Goal: Feedback & Contribution: Submit feedback/report problem

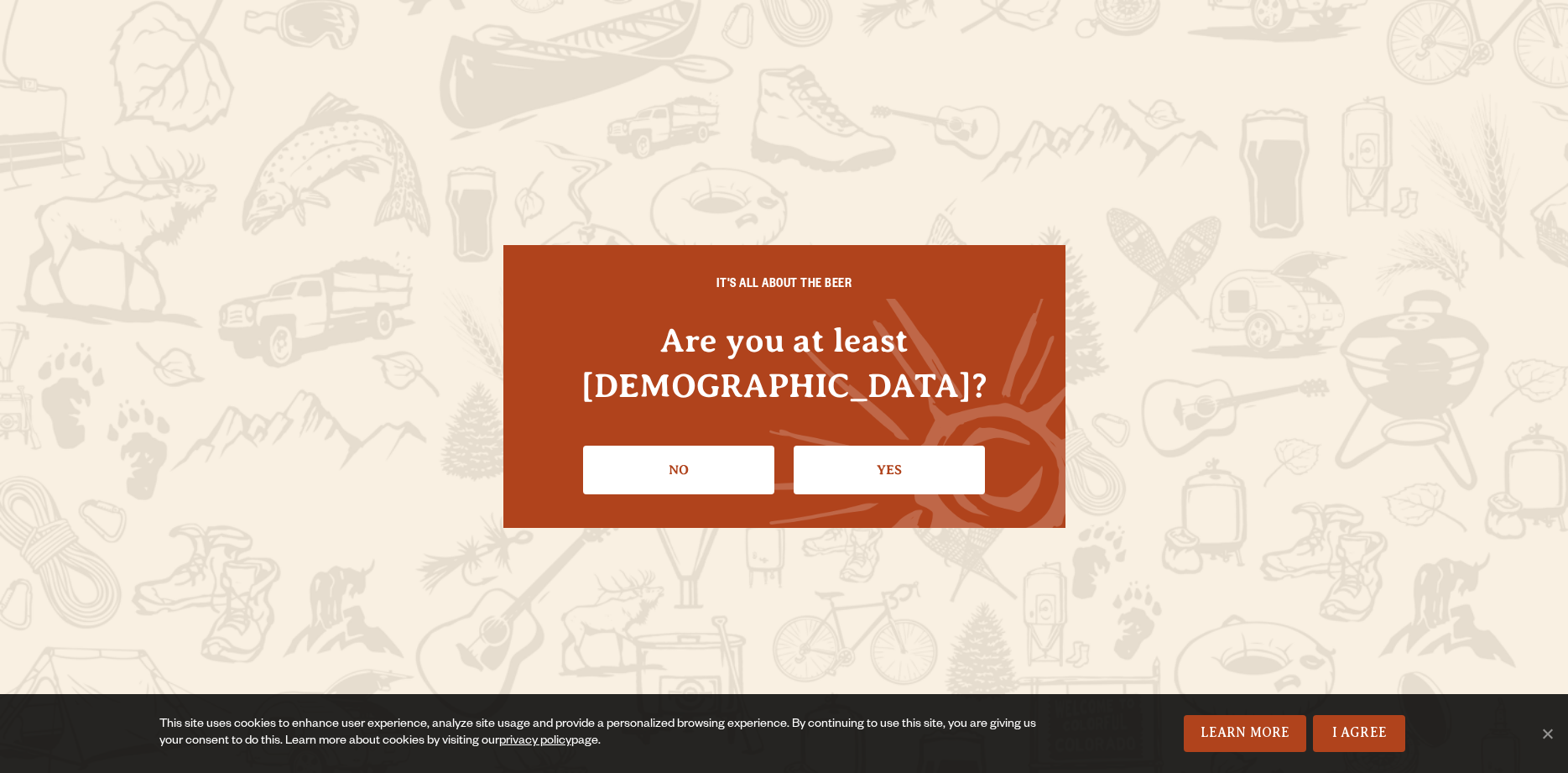
click at [872, 457] on link "Yes" at bounding box center [889, 470] width 192 height 49
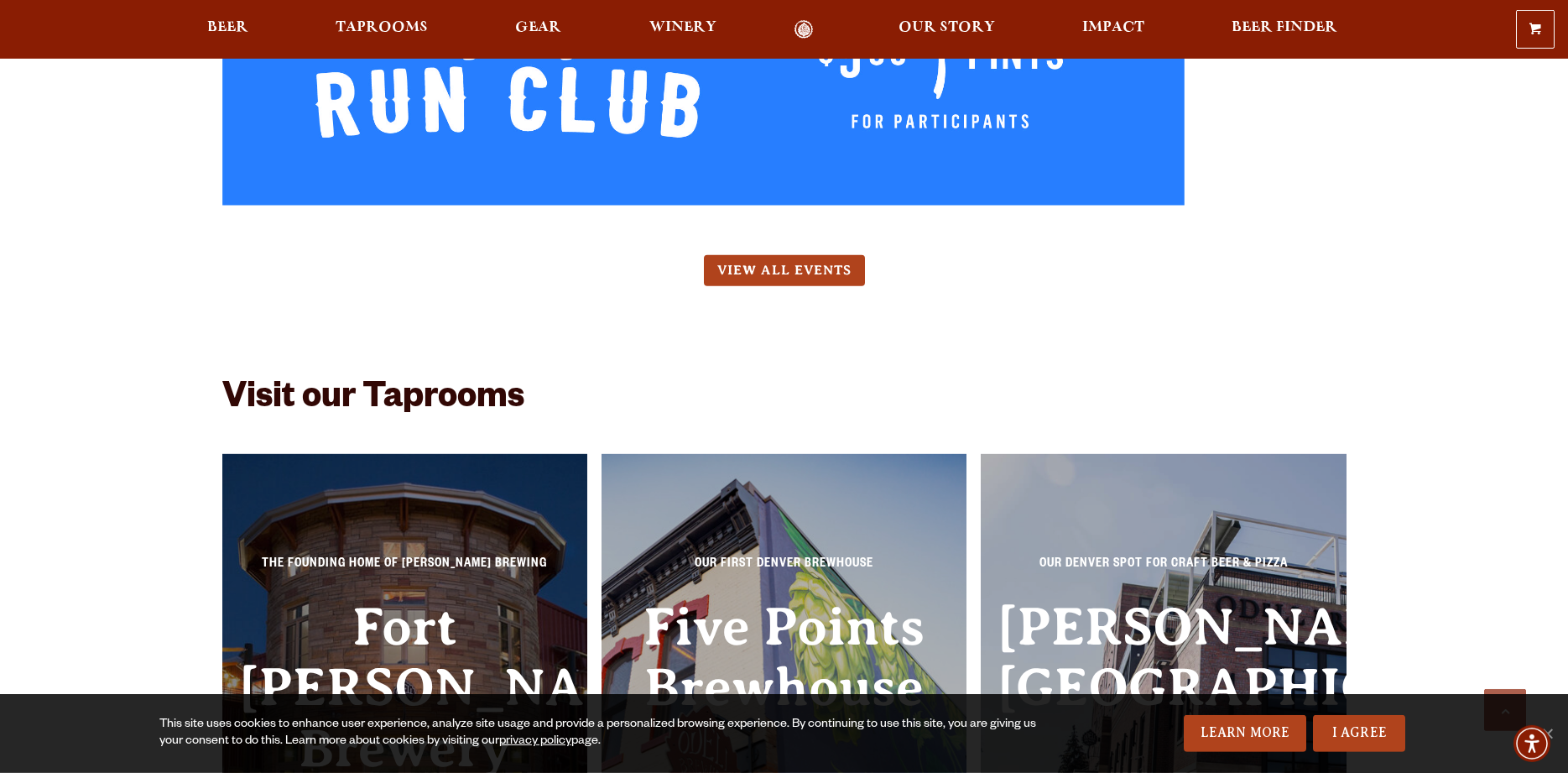
scroll to position [10448, 0]
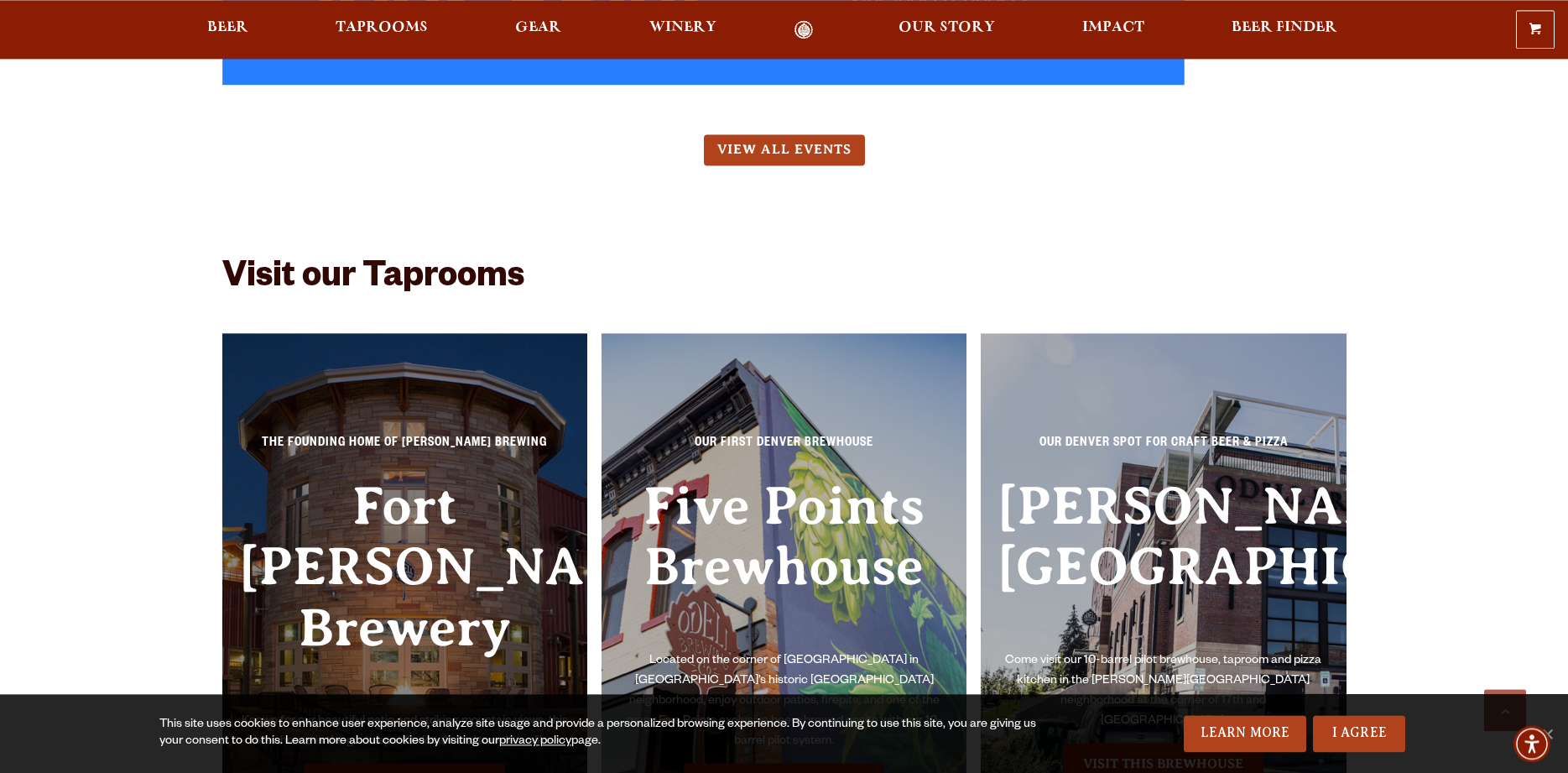
click at [410, 763] on link "Visit this Brewhouse" at bounding box center [404, 784] width 201 height 42
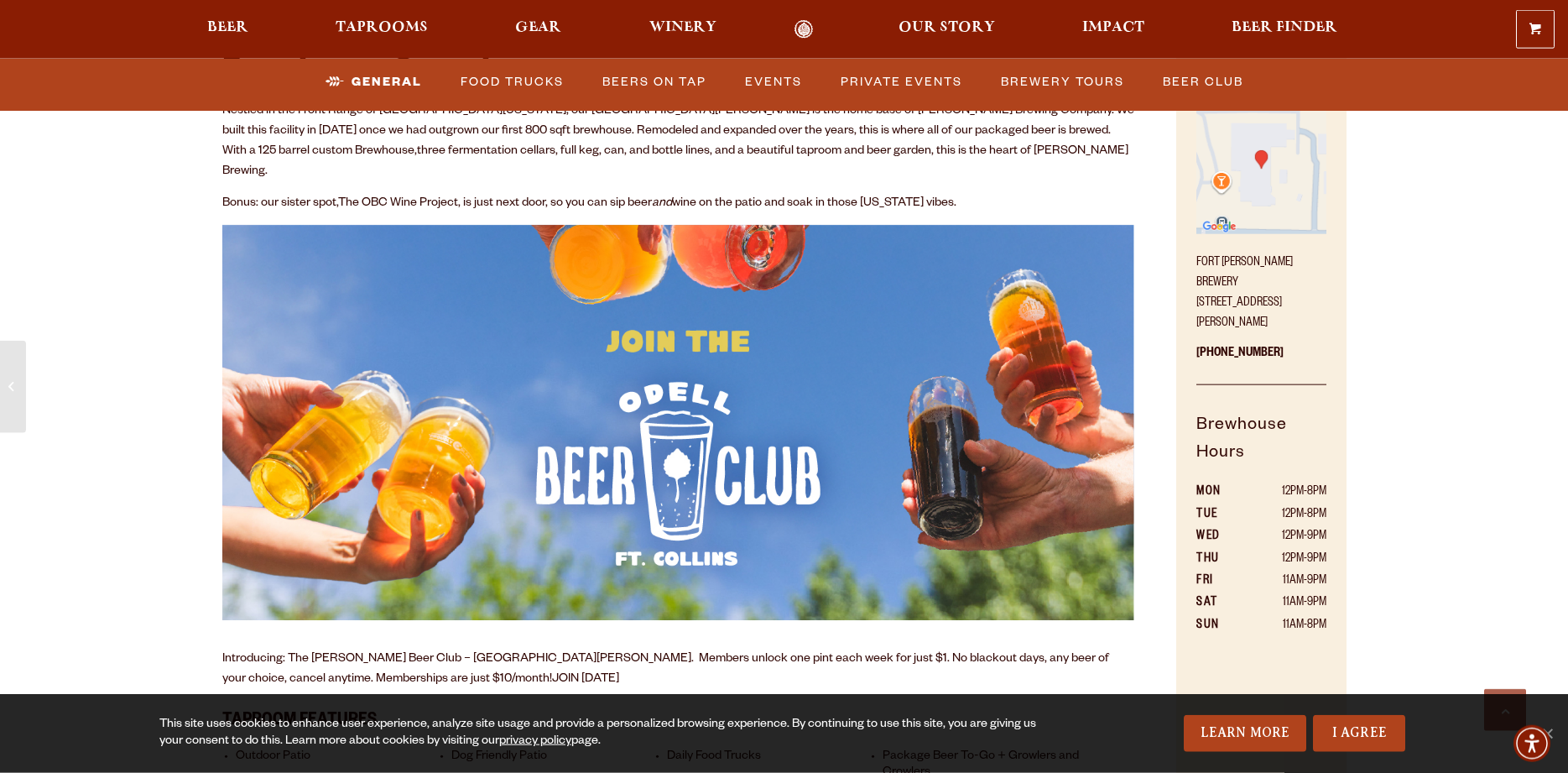
scroll to position [1199, 0]
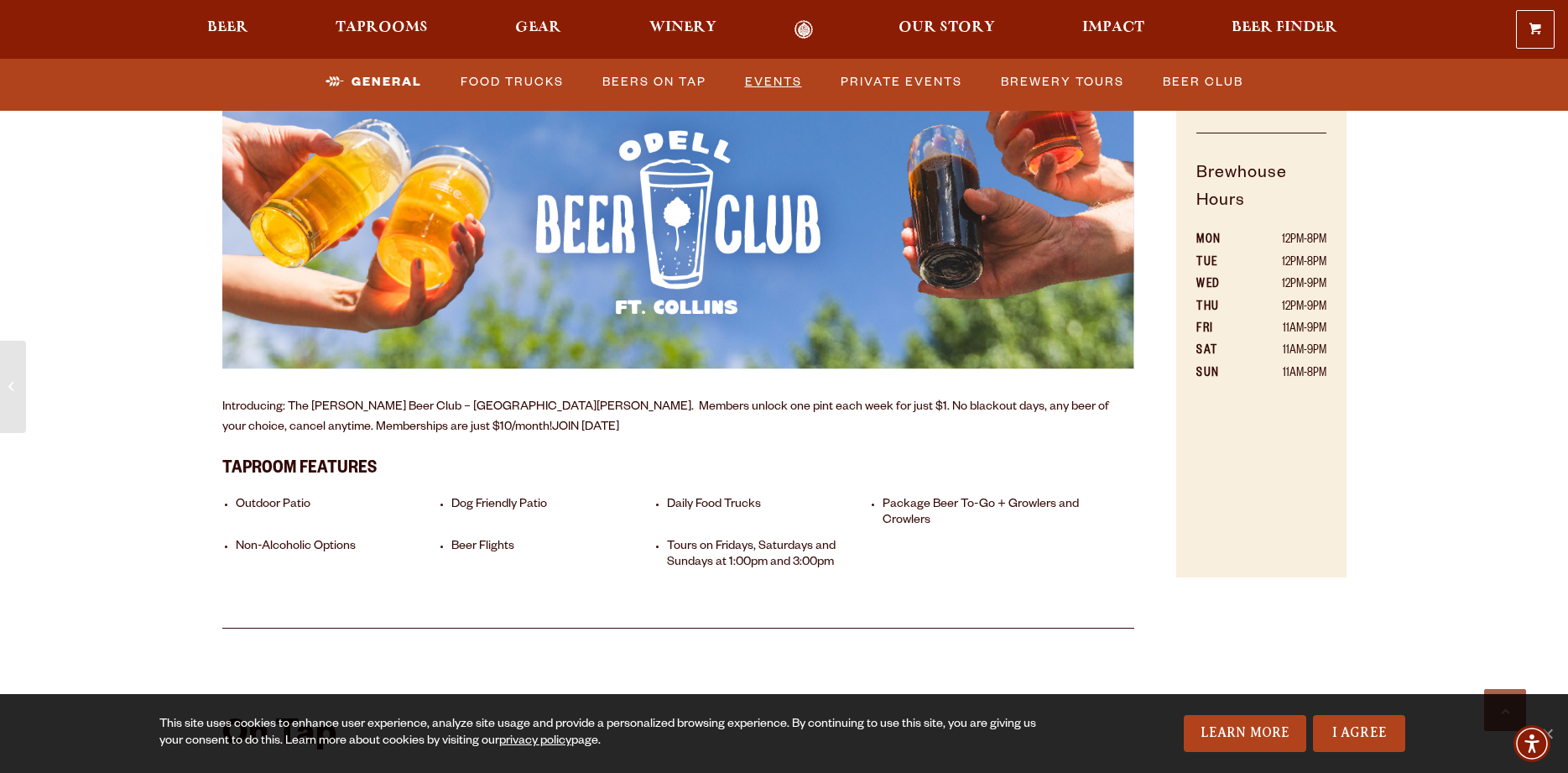
click at [768, 77] on link "Events" at bounding box center [774, 81] width 70 height 38
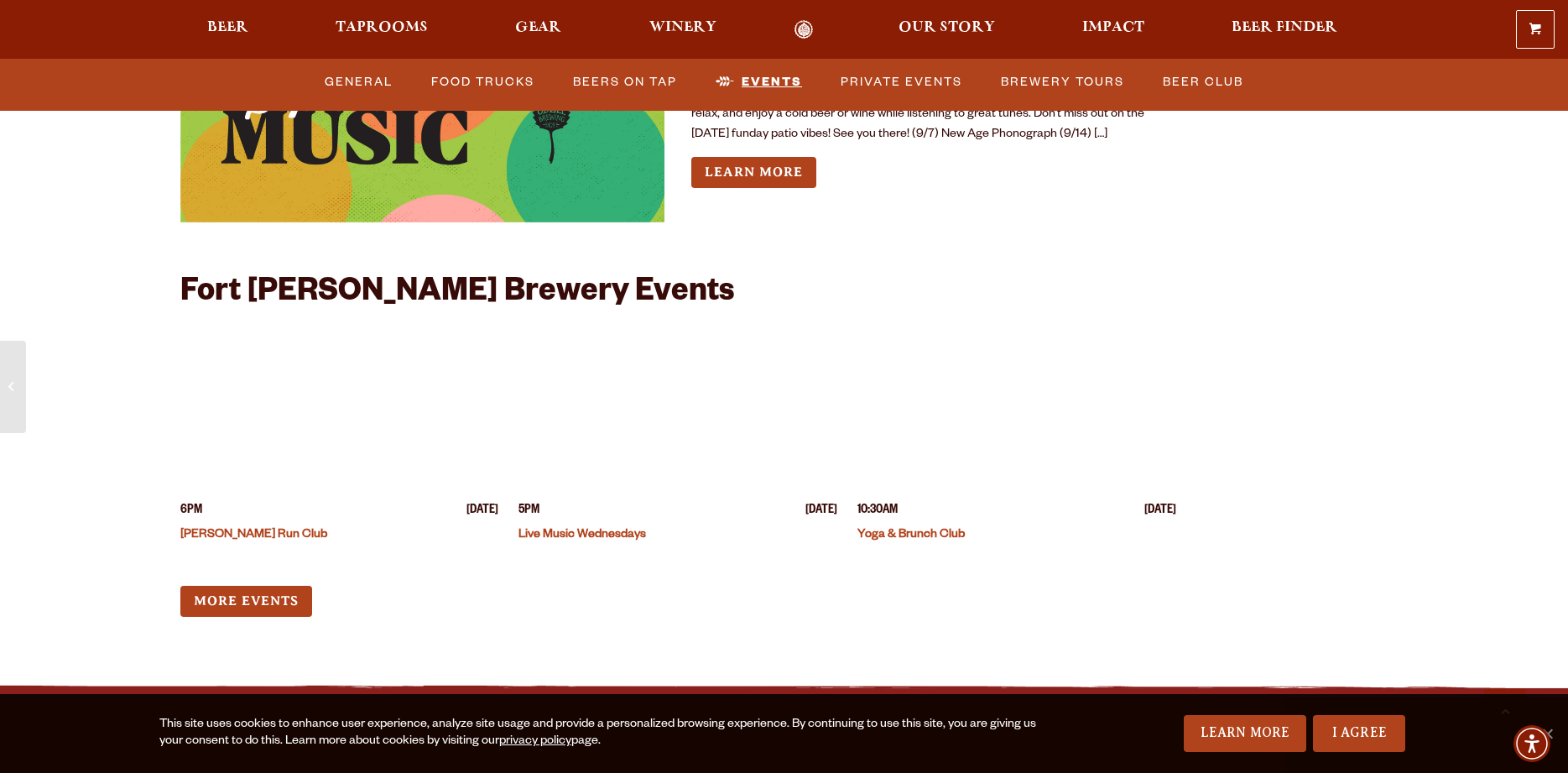
scroll to position [6306, 0]
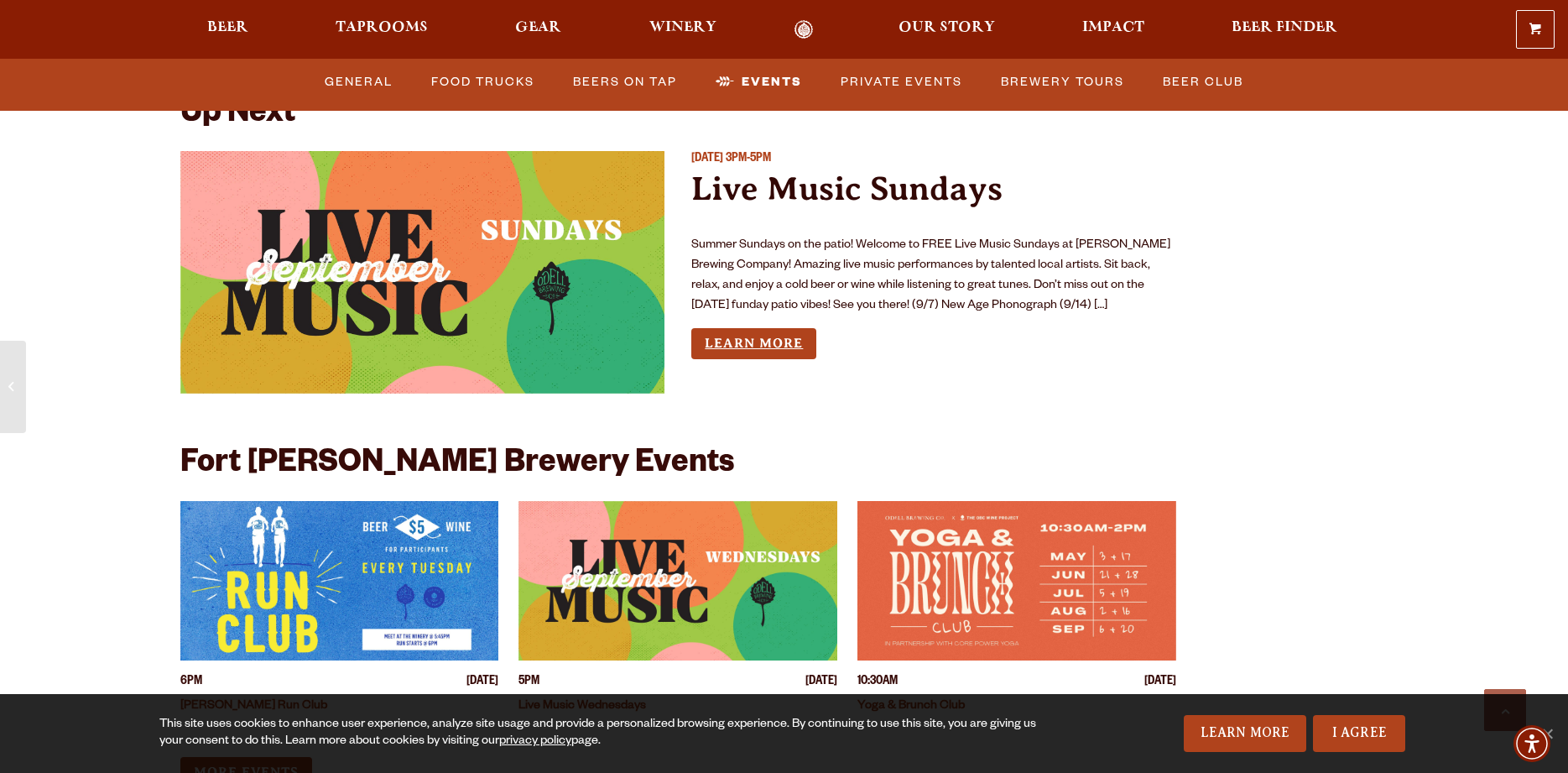
click at [781, 328] on link "Learn More" at bounding box center [754, 343] width 125 height 31
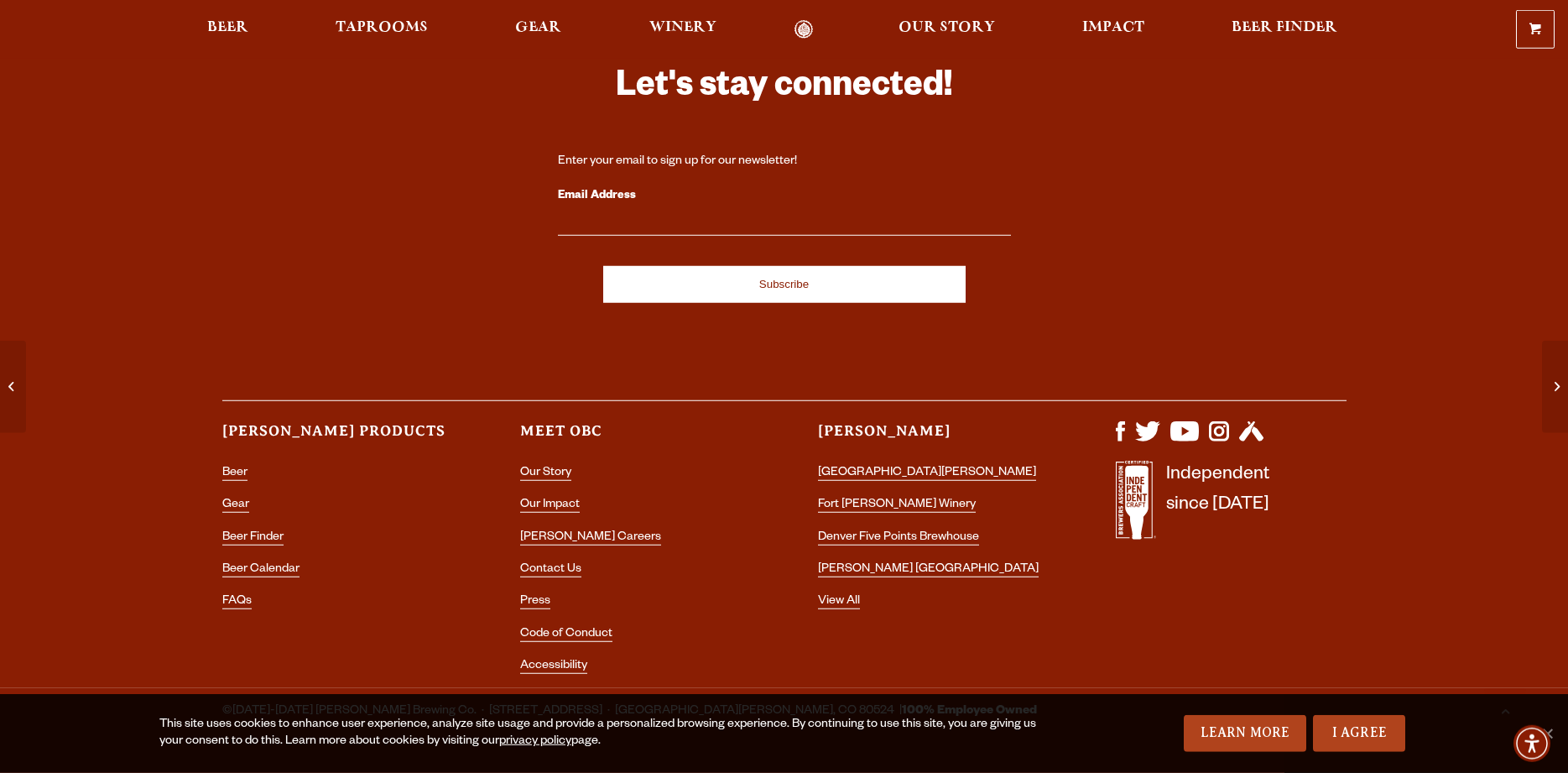
scroll to position [1132, 0]
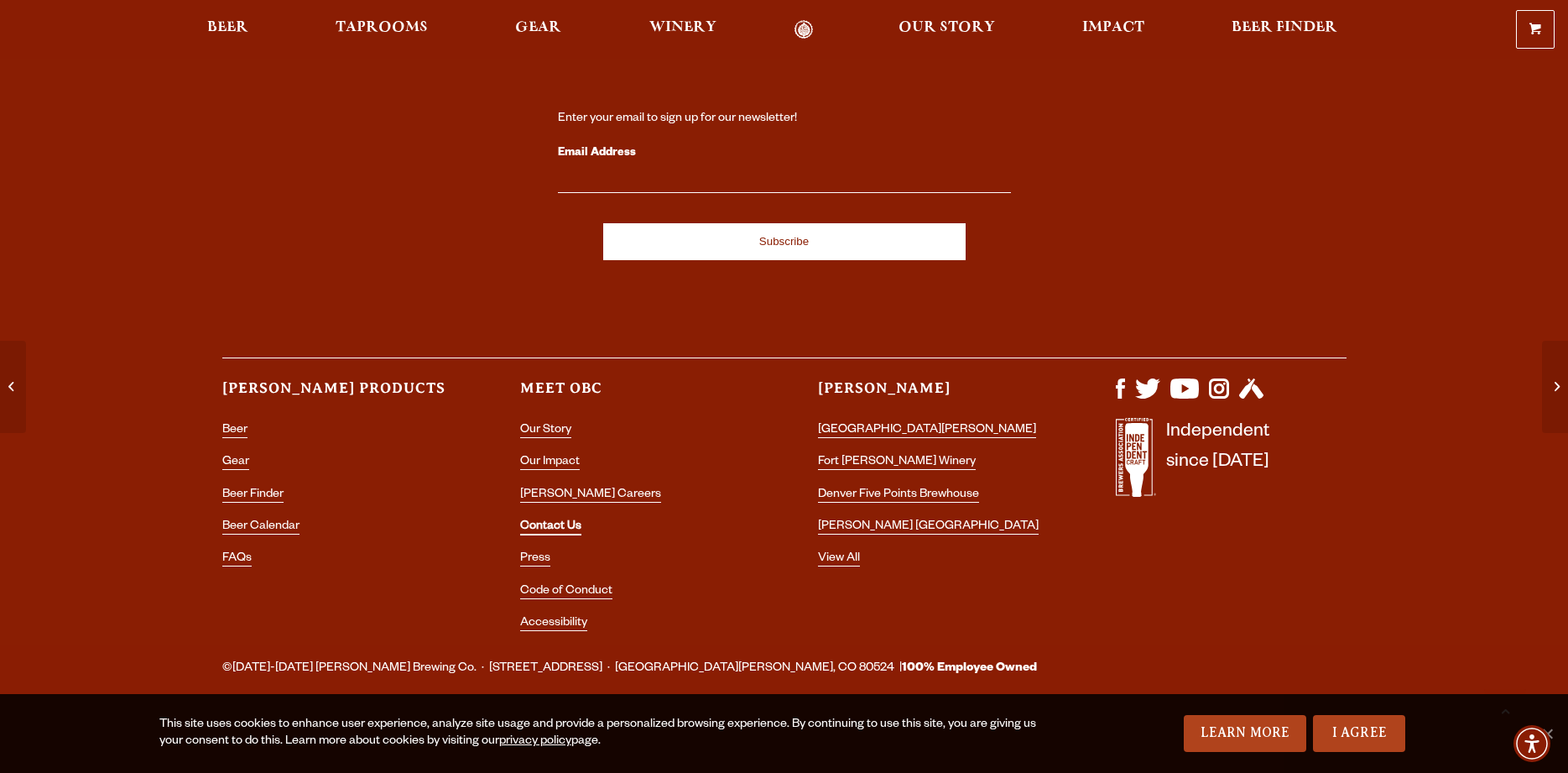
click at [545, 525] on link "Contact Us" at bounding box center [551, 527] width 62 height 15
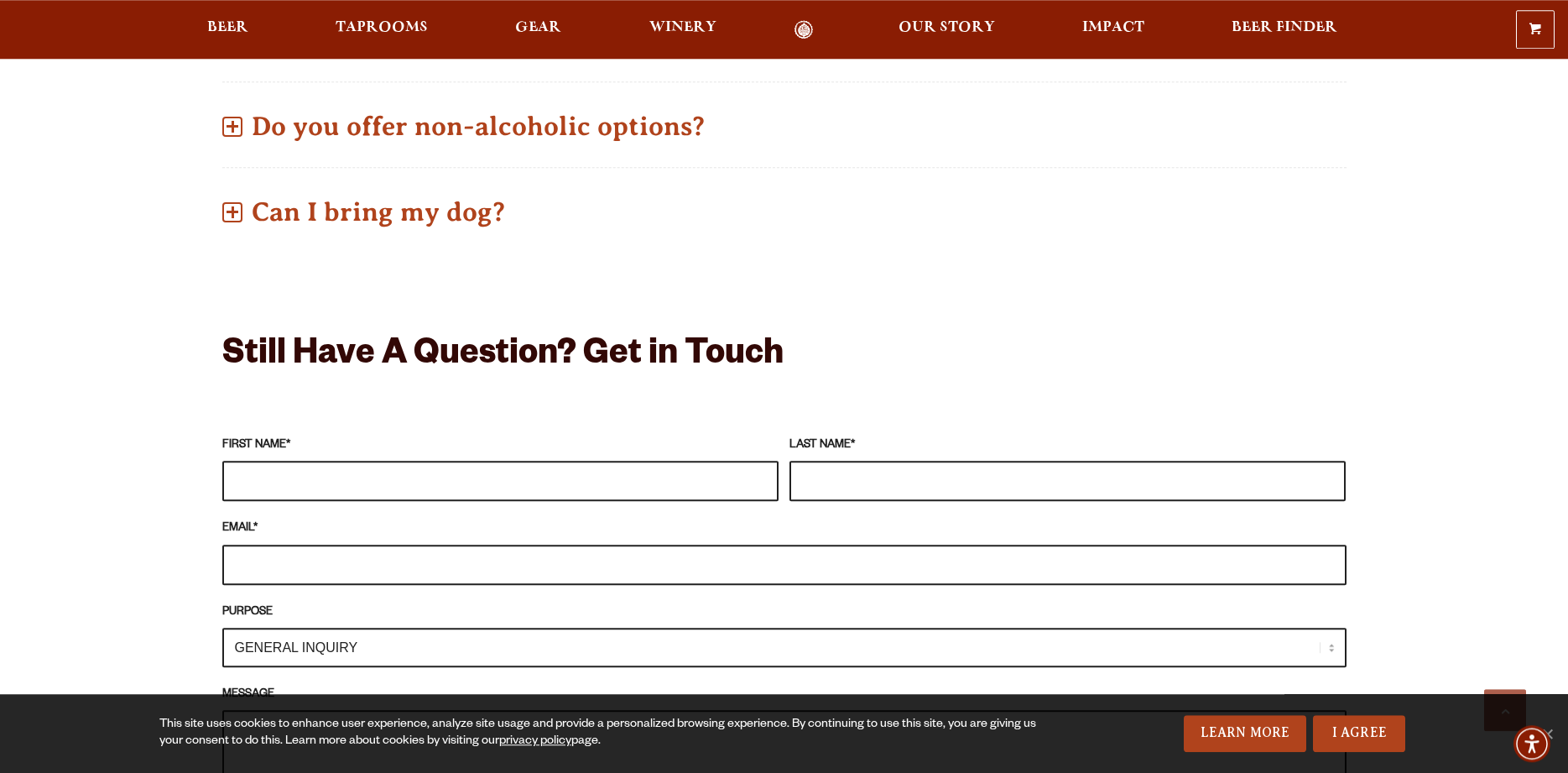
scroll to position [1284, 0]
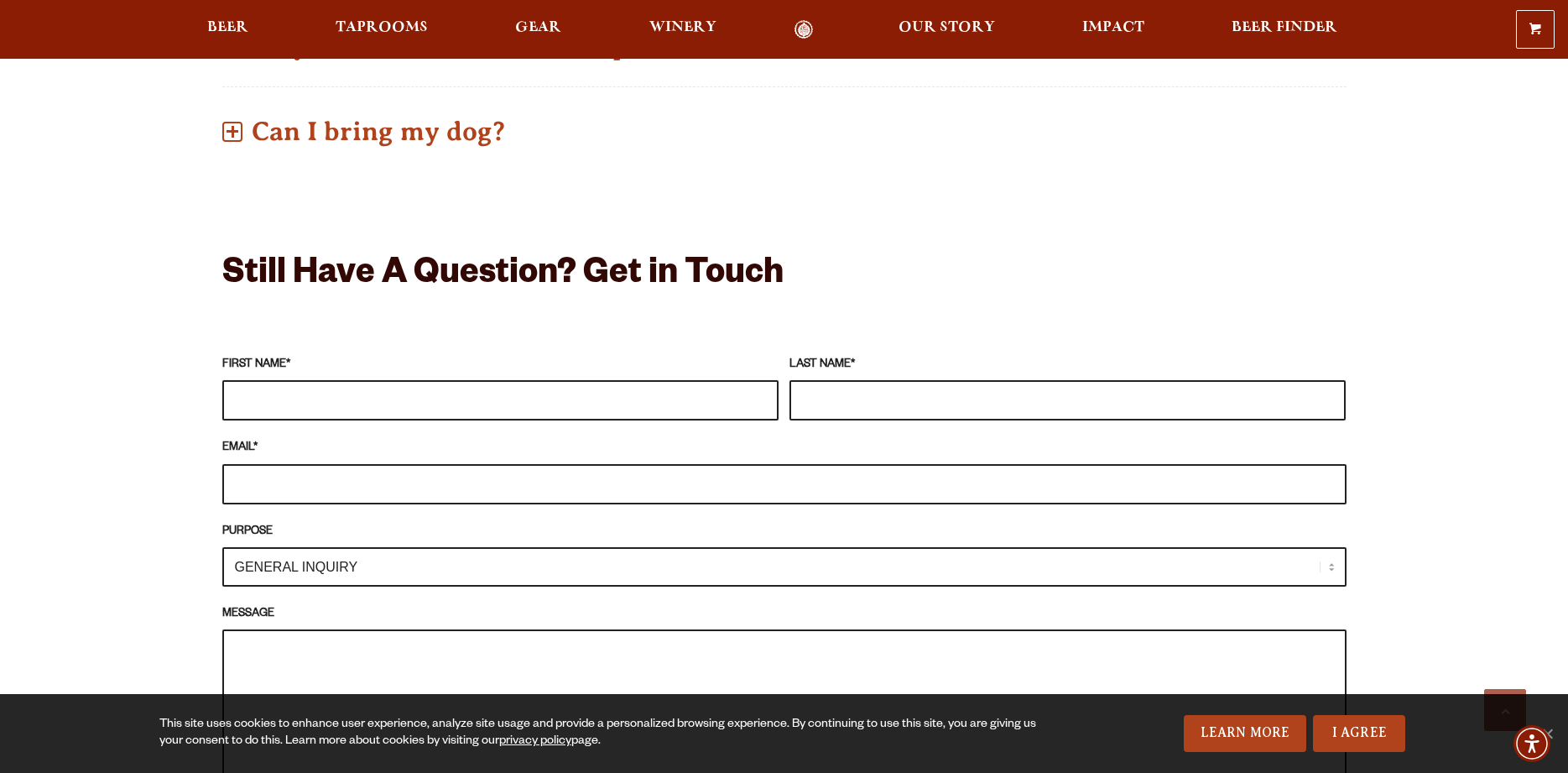
click at [586, 401] on input "FIRST NAME *" at bounding box center [500, 400] width 557 height 40
type input "[PERSON_NAME]"
type input "[PERSON_NAME][EMAIL_ADDRESS][PERSON_NAME][DOMAIN_NAME]"
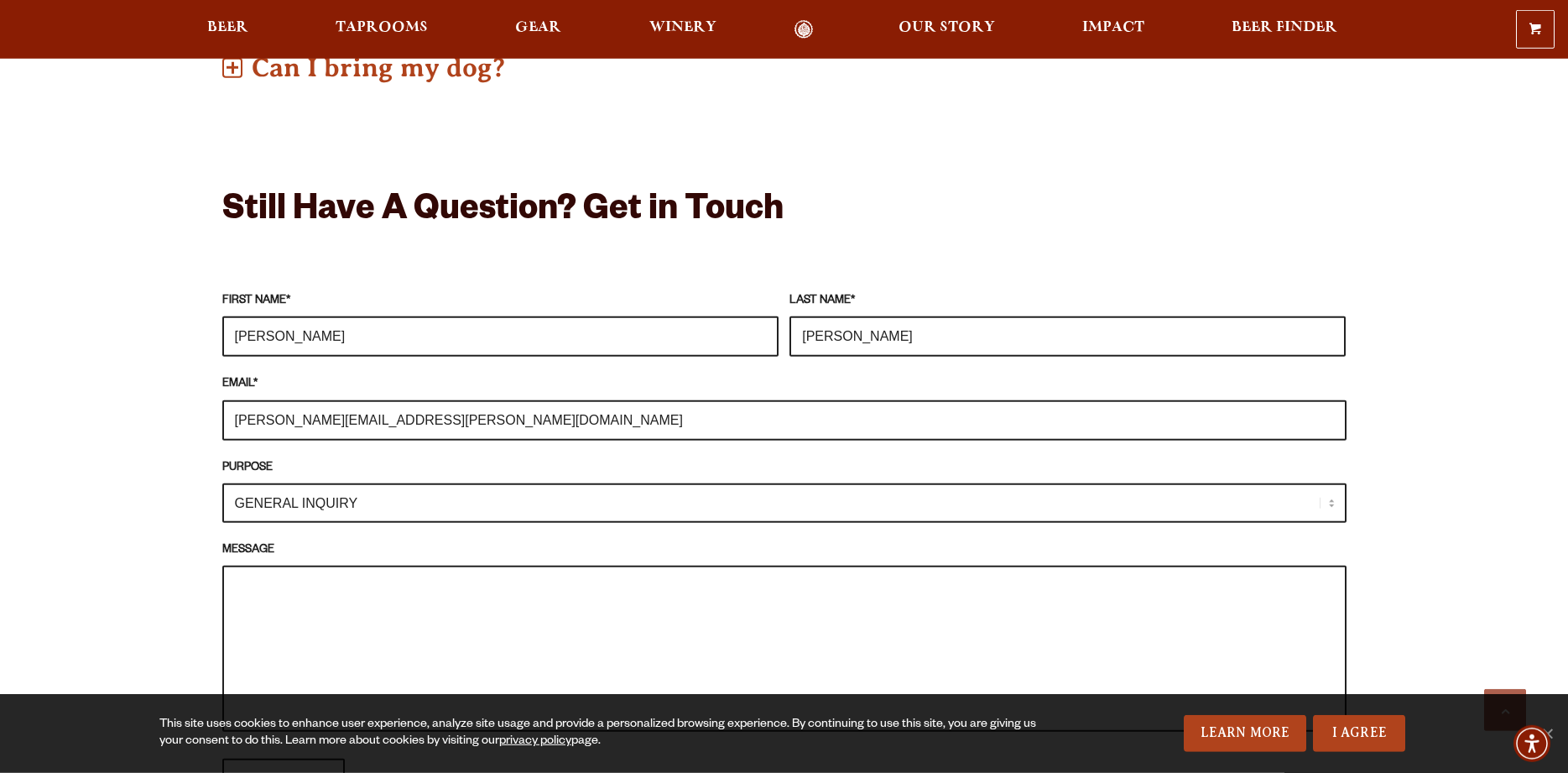
scroll to position [1455, 0]
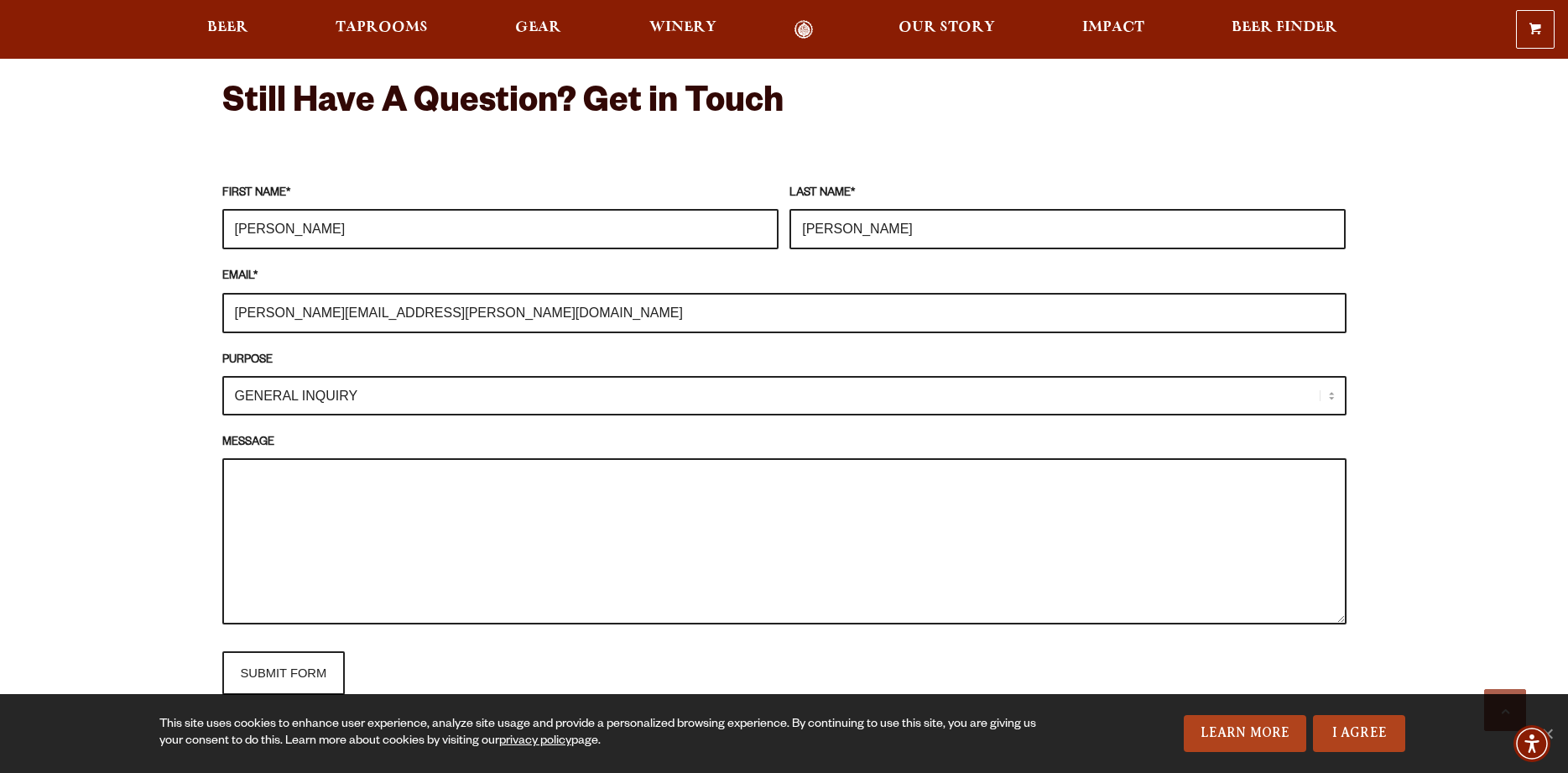
click at [486, 488] on textarea "MESSAGE" at bounding box center [784, 541] width 1124 height 166
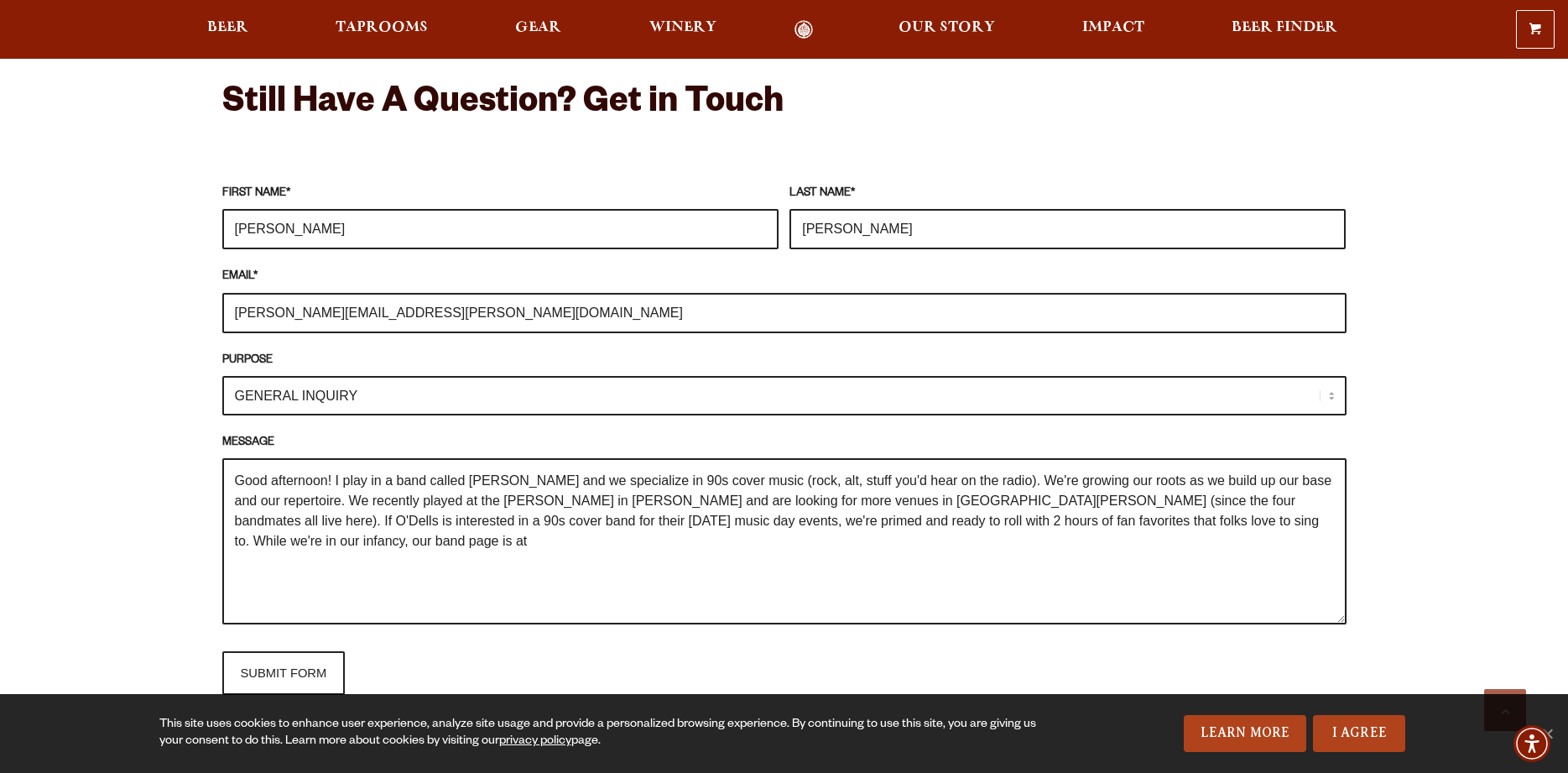
paste textarea "https://www.facebook.com/profile.php?id=61579022143495"
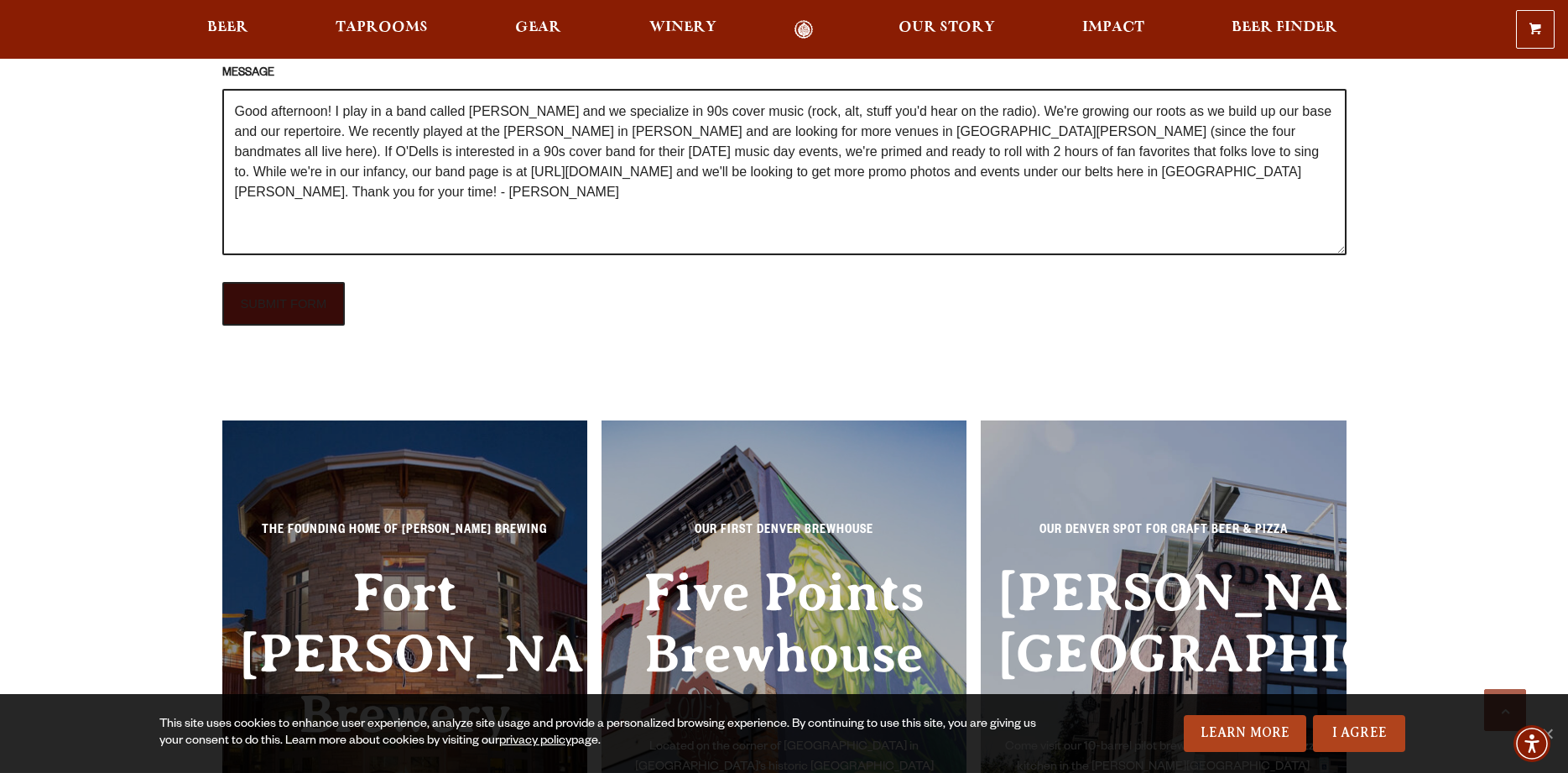
scroll to position [1969, 0]
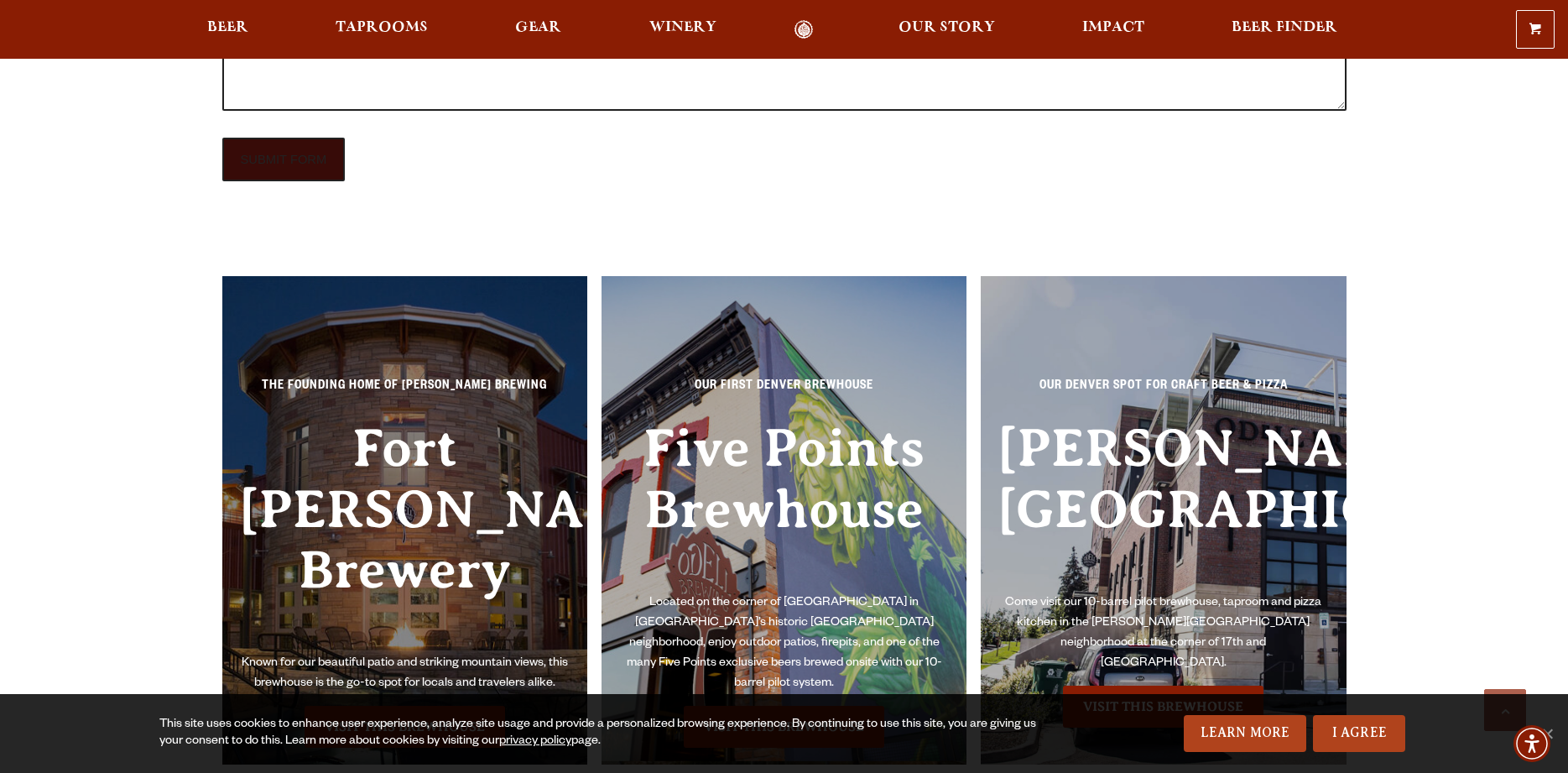
type textarea "Good afternoon! I play in a band called Slack Morris and we specialize in 90s c…"
click at [268, 157] on input "SUBMIT FORM" at bounding box center [284, 159] width 123 height 44
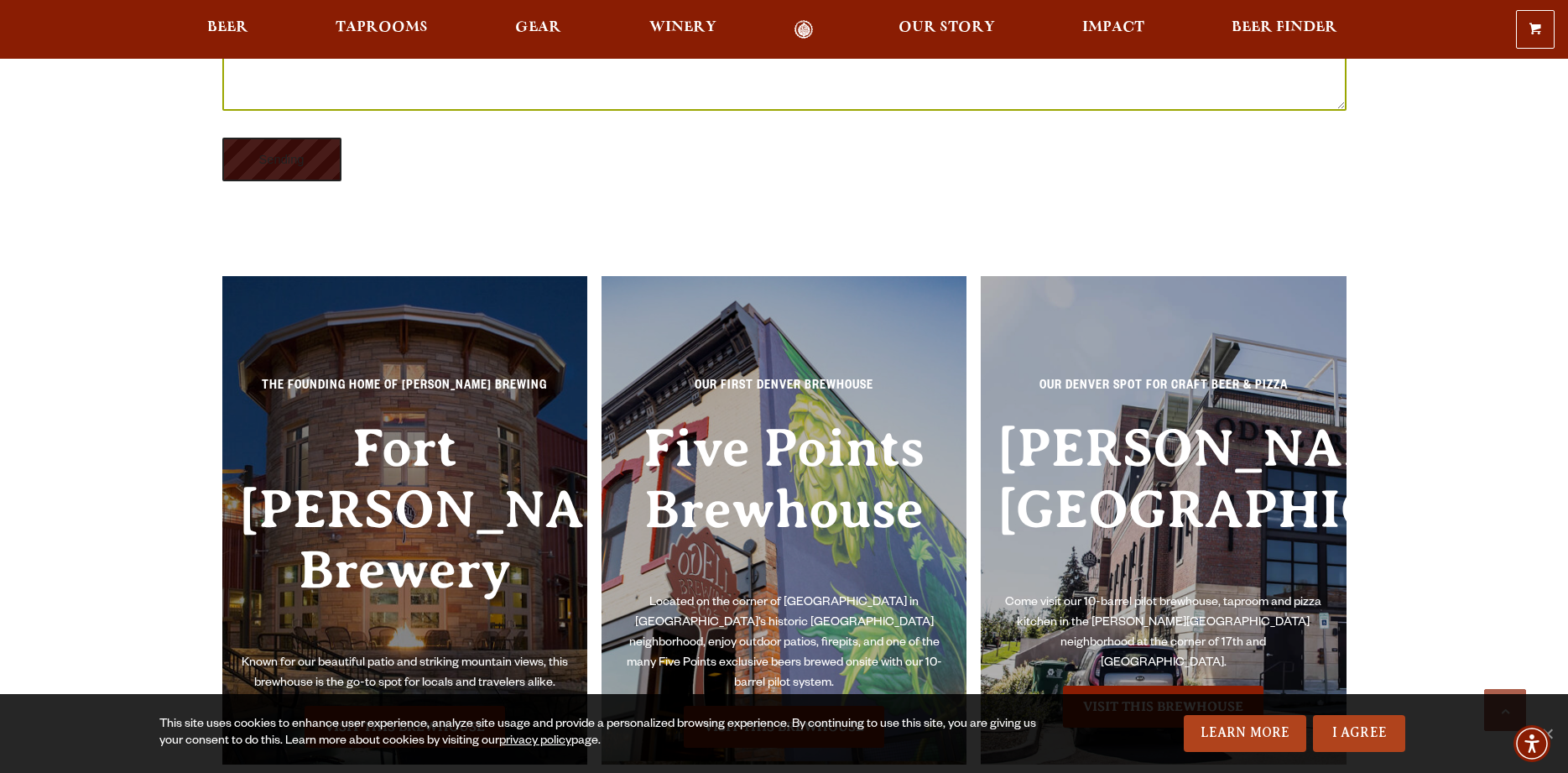
type input "Sending"
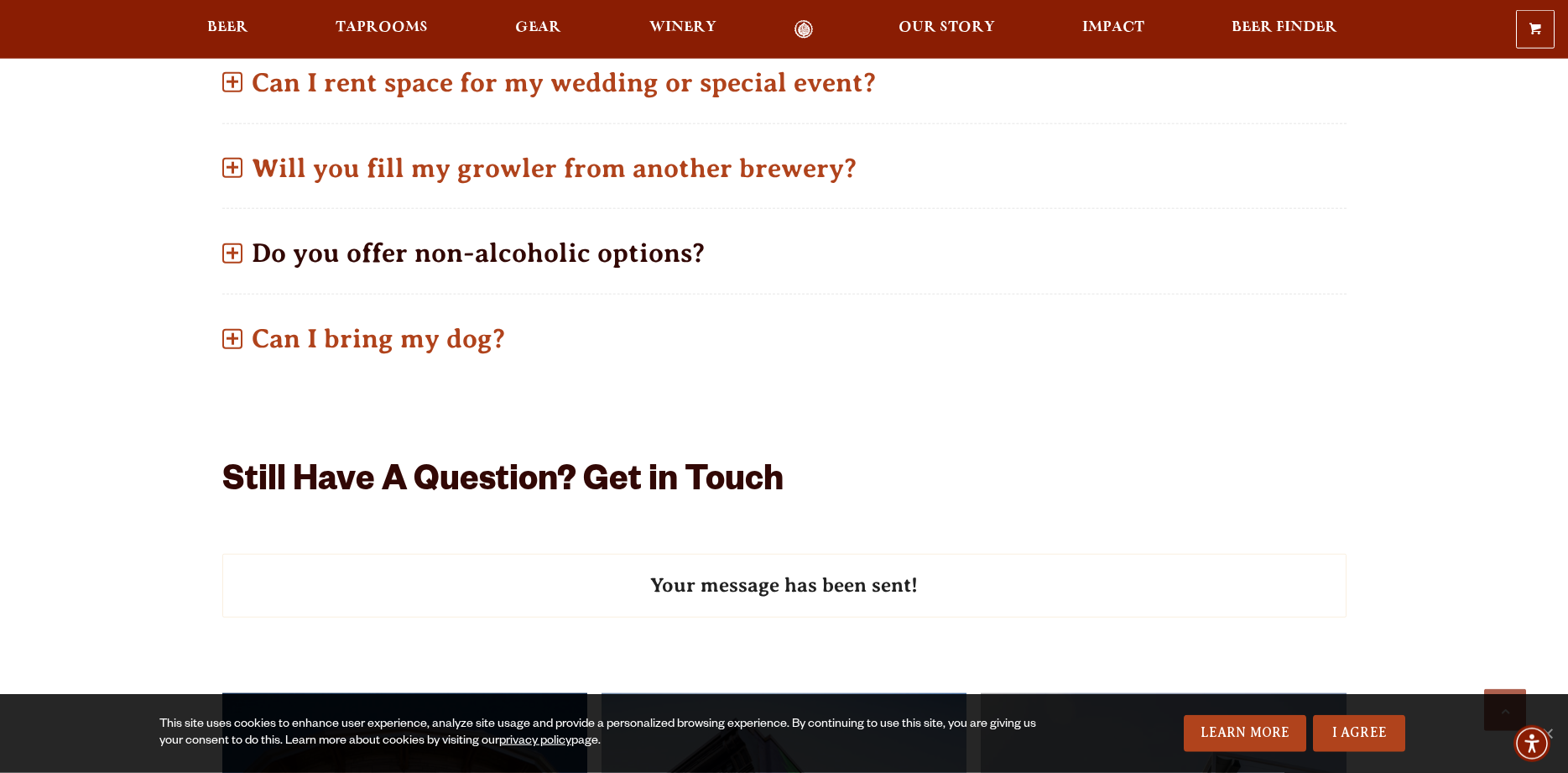
scroll to position [1026, 0]
